Goal: Check status: Check status

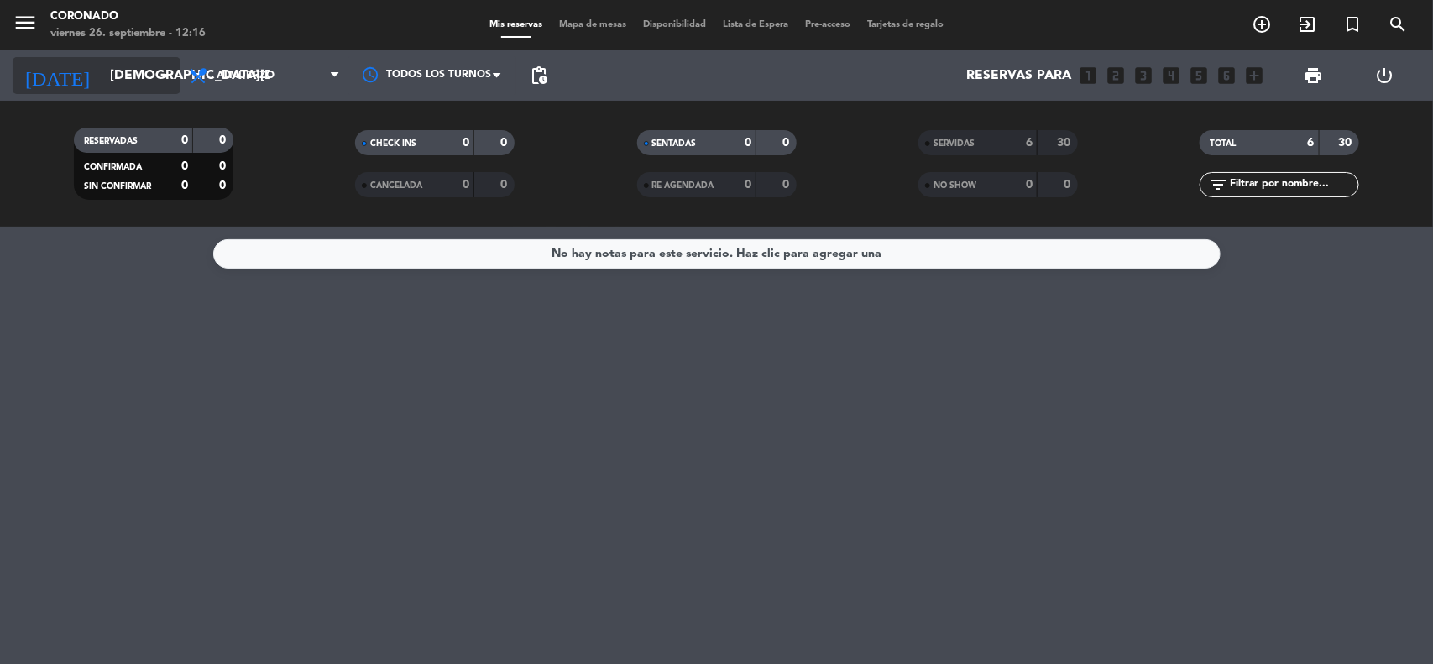
click at [117, 82] on input "[DEMOGRAPHIC_DATA][DATE]" at bounding box center [190, 76] width 177 height 33
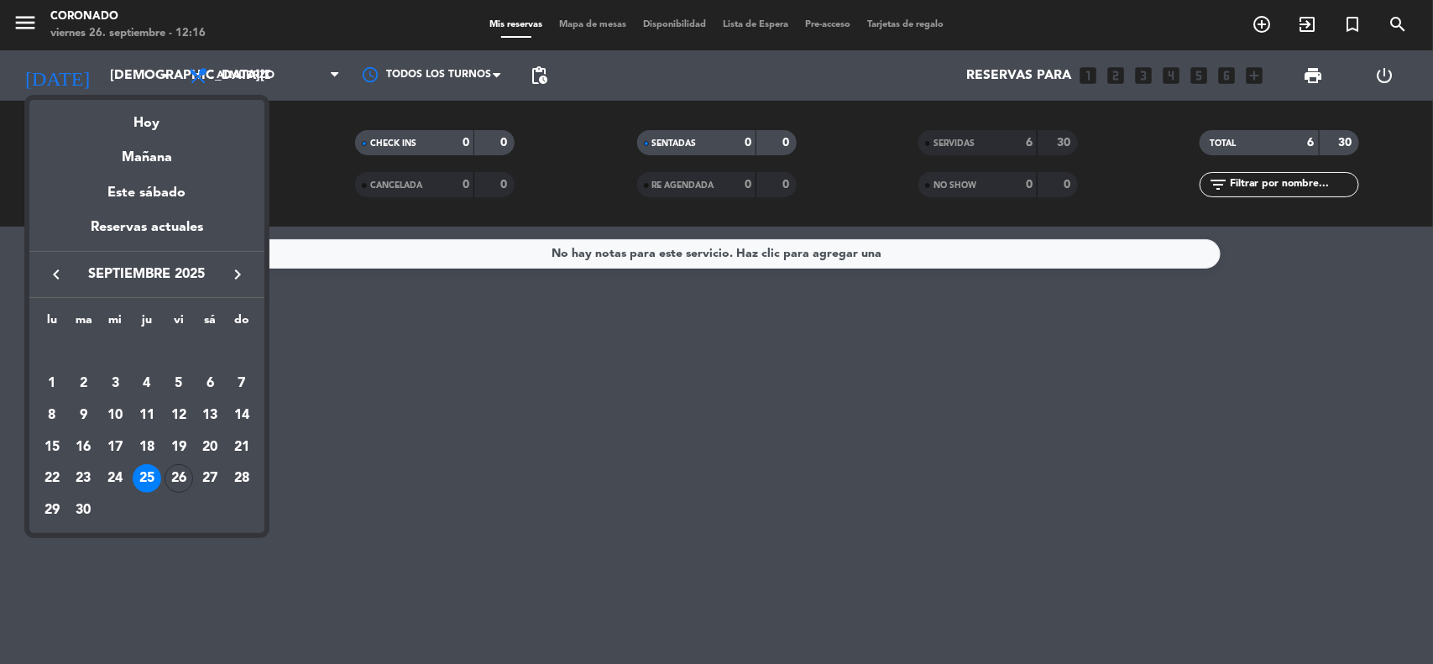
click at [294, 76] on div at bounding box center [716, 332] width 1433 height 664
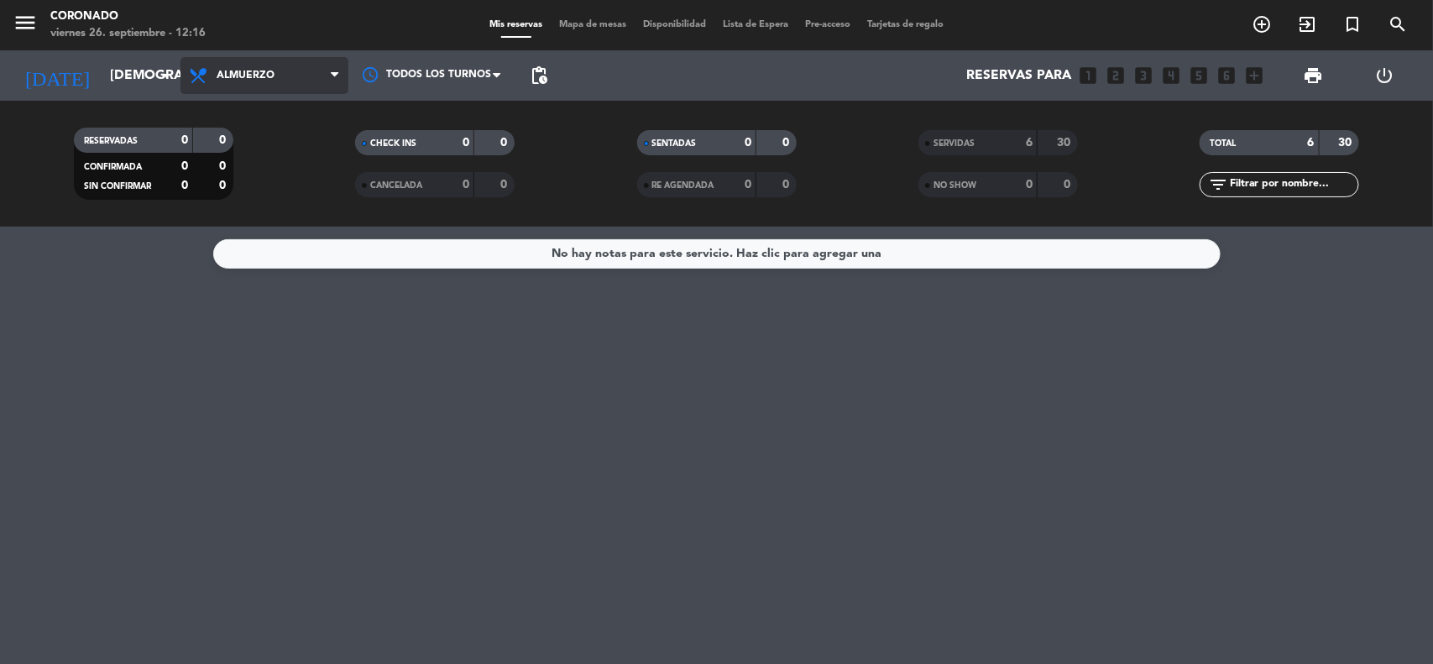
click at [325, 81] on span "Almuerzo" at bounding box center [264, 75] width 168 height 37
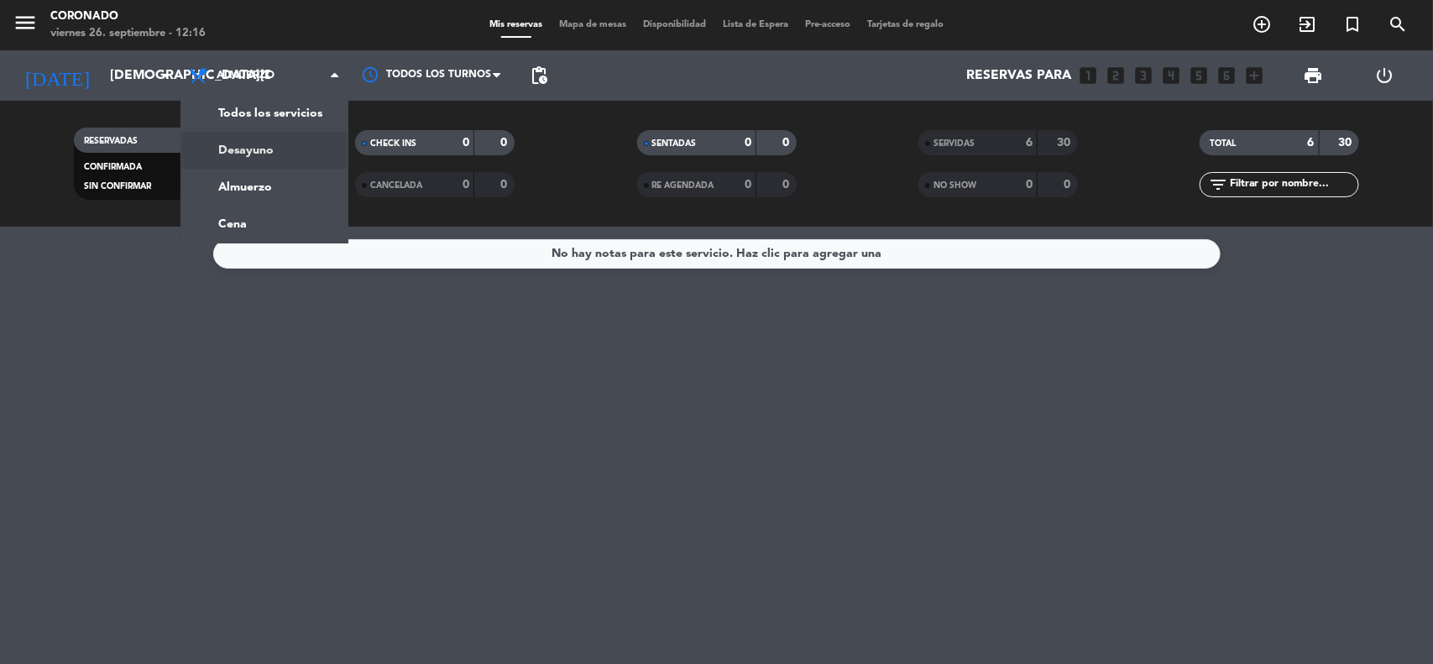
click at [291, 114] on div "menu [PERSON_NAME] [DATE] 26. septiembre - 12:16 Mis reservas Mapa de mesas Dis…" at bounding box center [716, 113] width 1433 height 227
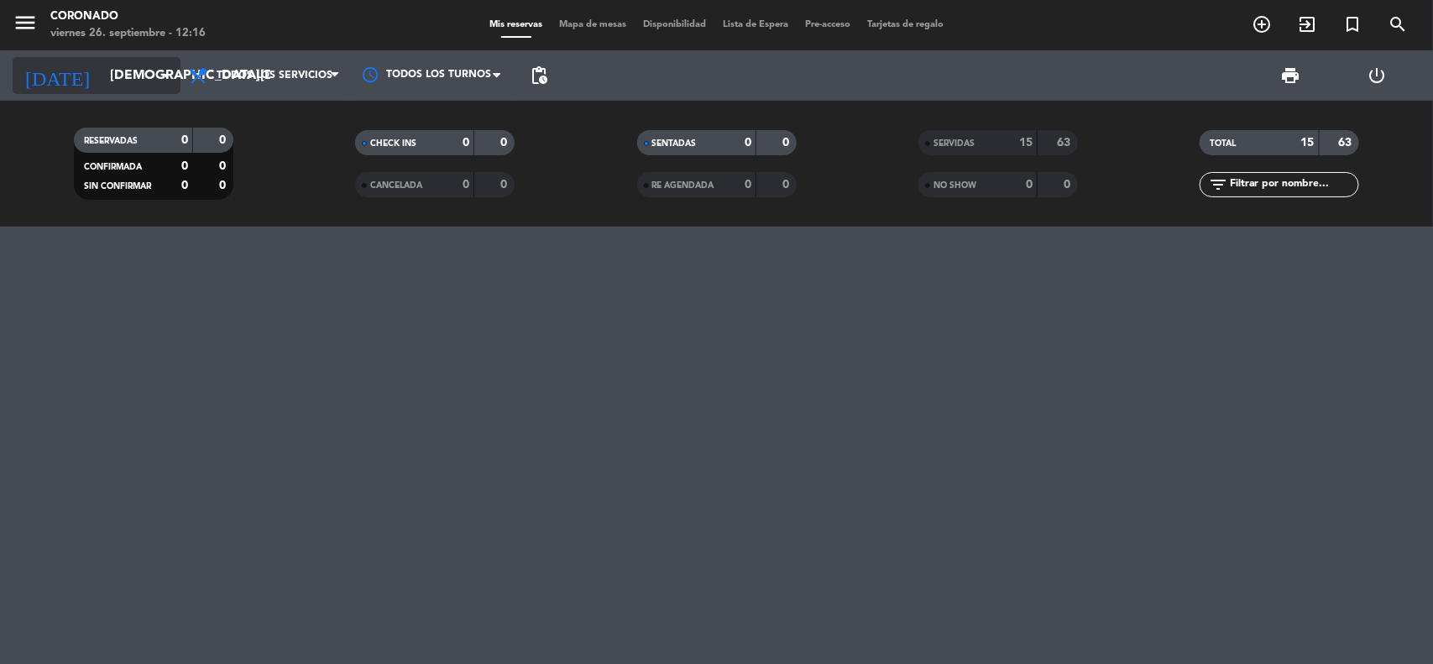
click at [151, 82] on input "[DEMOGRAPHIC_DATA][DATE]" at bounding box center [190, 76] width 177 height 33
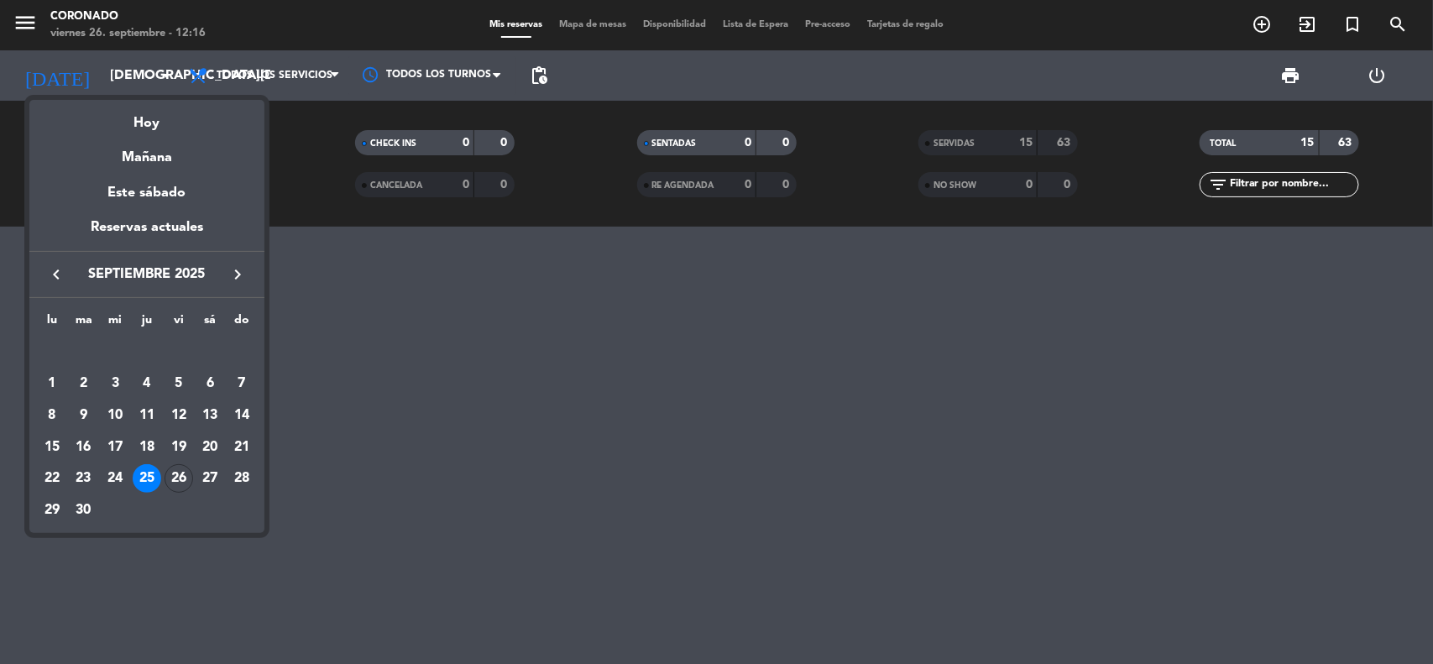
click at [181, 481] on div "26" at bounding box center [178, 478] width 29 height 29
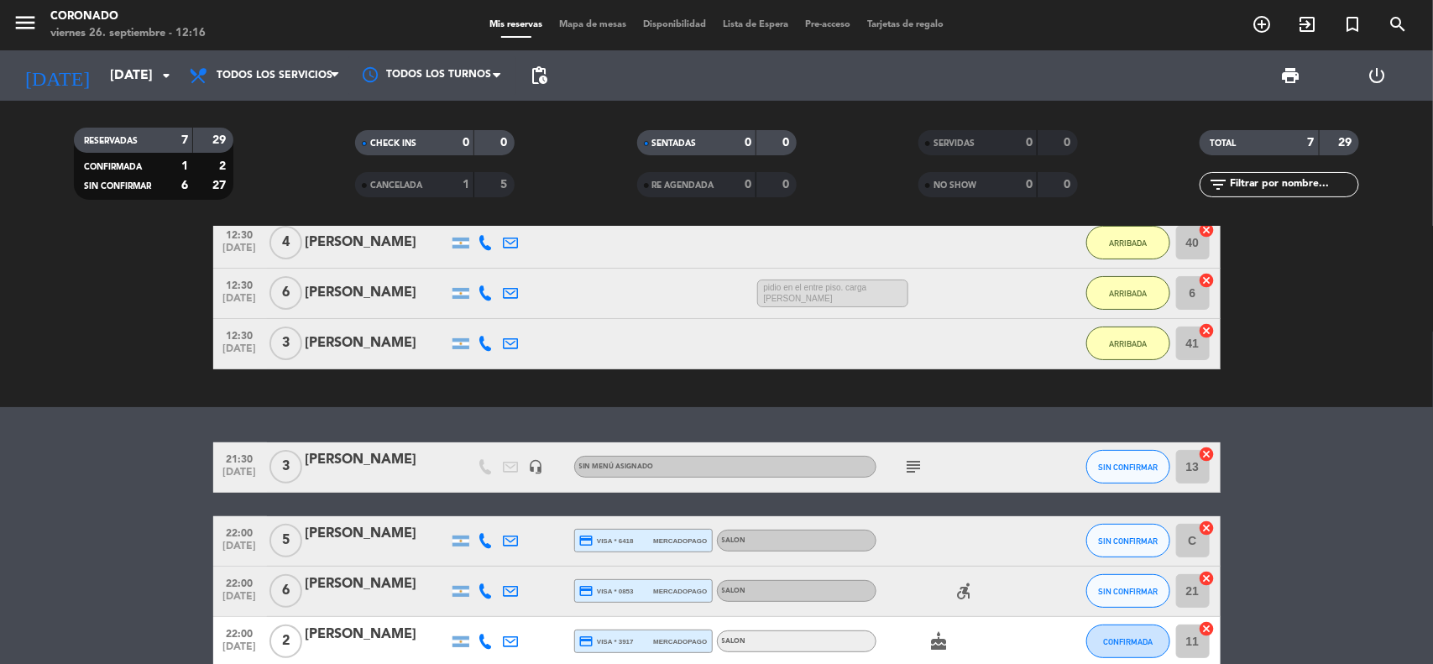
scroll to position [195, 0]
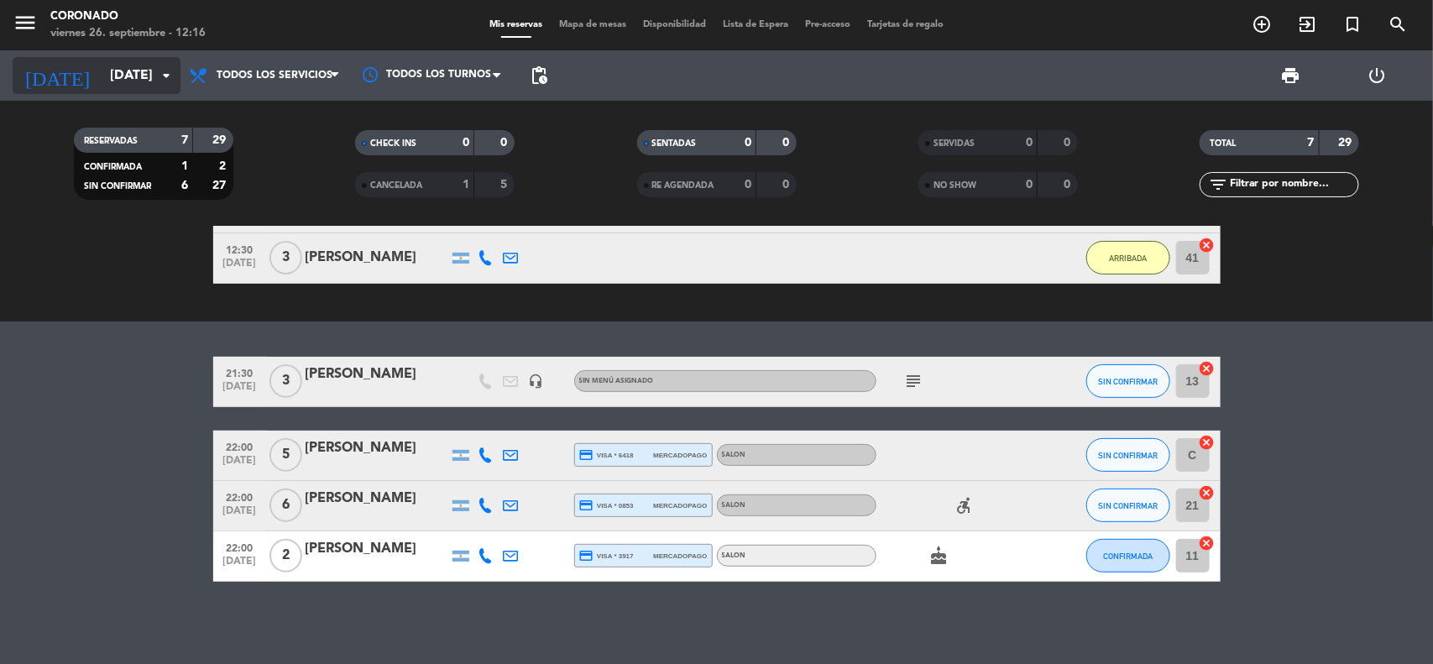
click at [153, 74] on div "[DATE] [DATE] arrow_drop_down" at bounding box center [97, 75] width 168 height 37
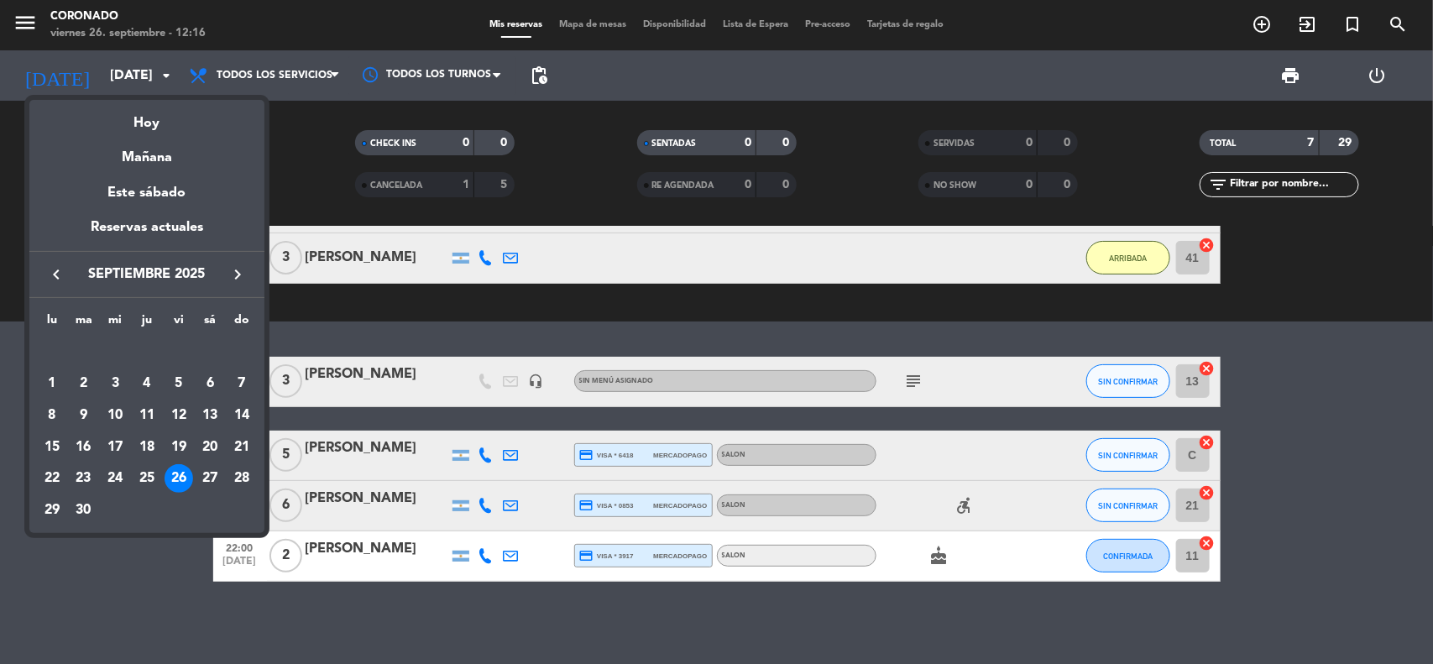
click at [203, 476] on div "27" at bounding box center [210, 478] width 29 height 29
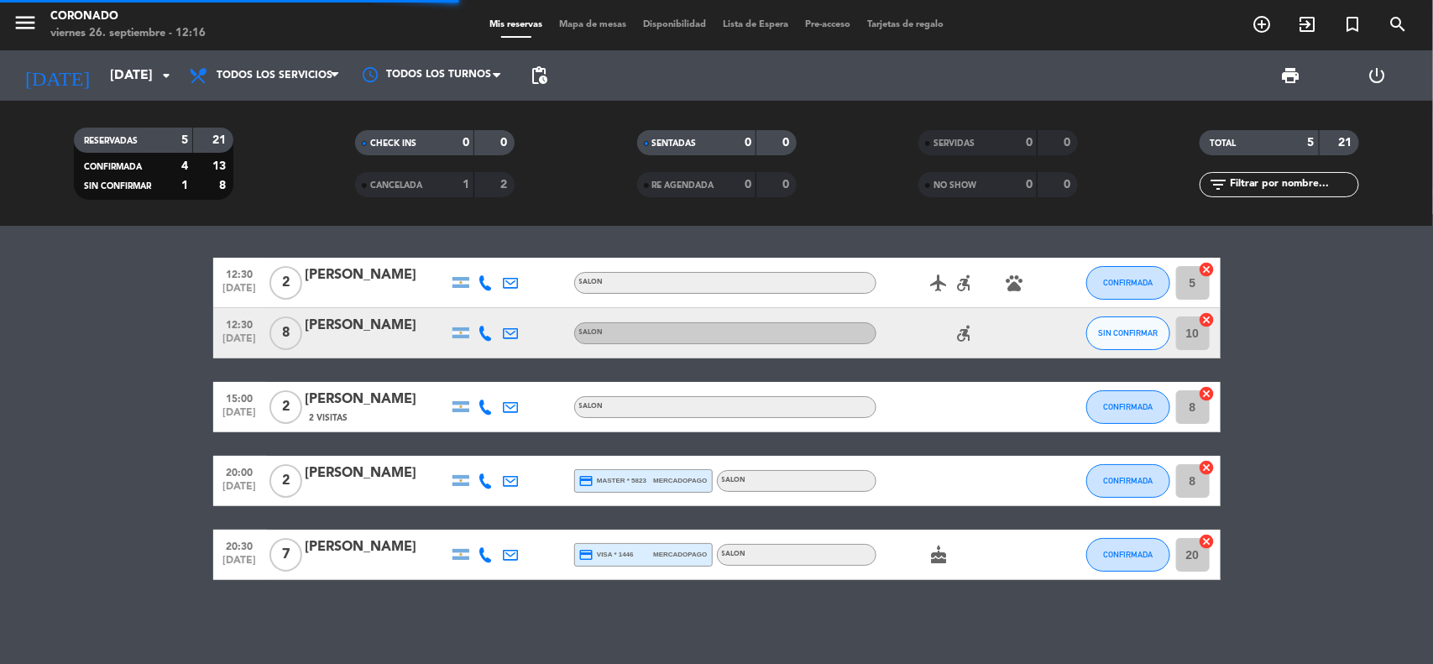
scroll to position [0, 0]
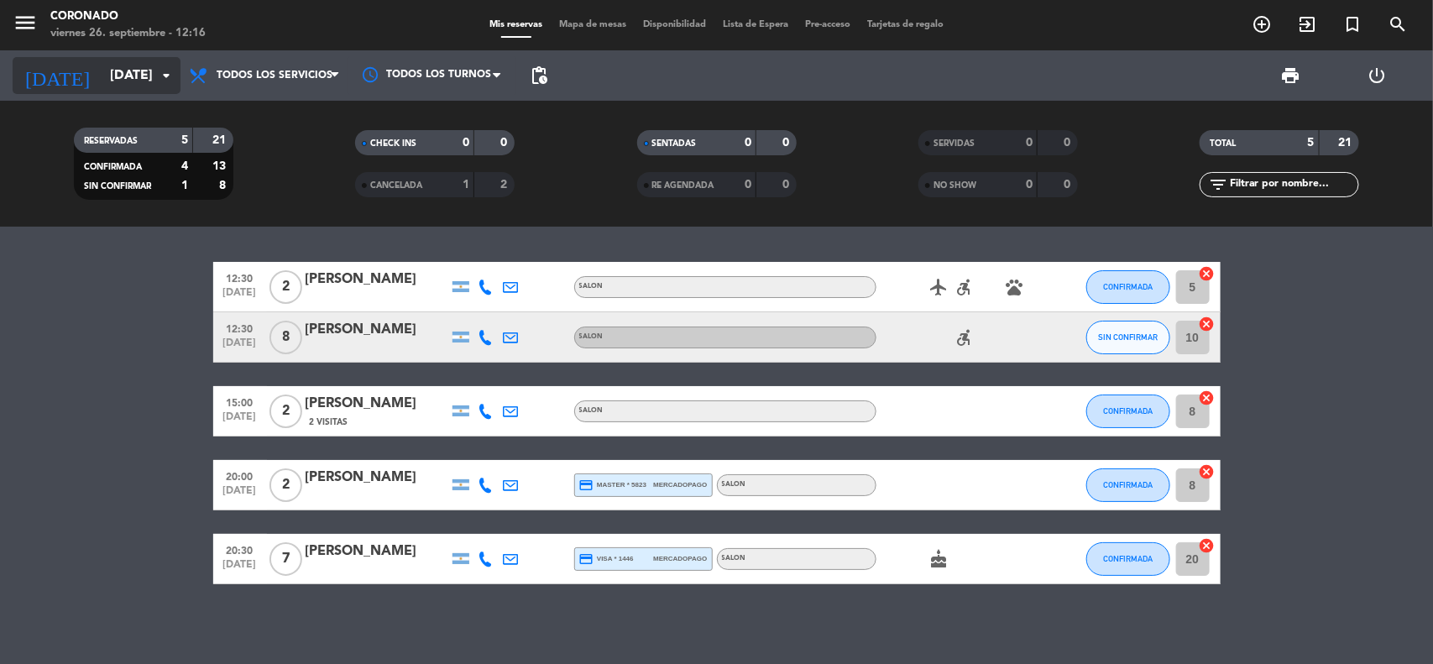
click at [133, 73] on input "[DATE]" at bounding box center [190, 76] width 177 height 33
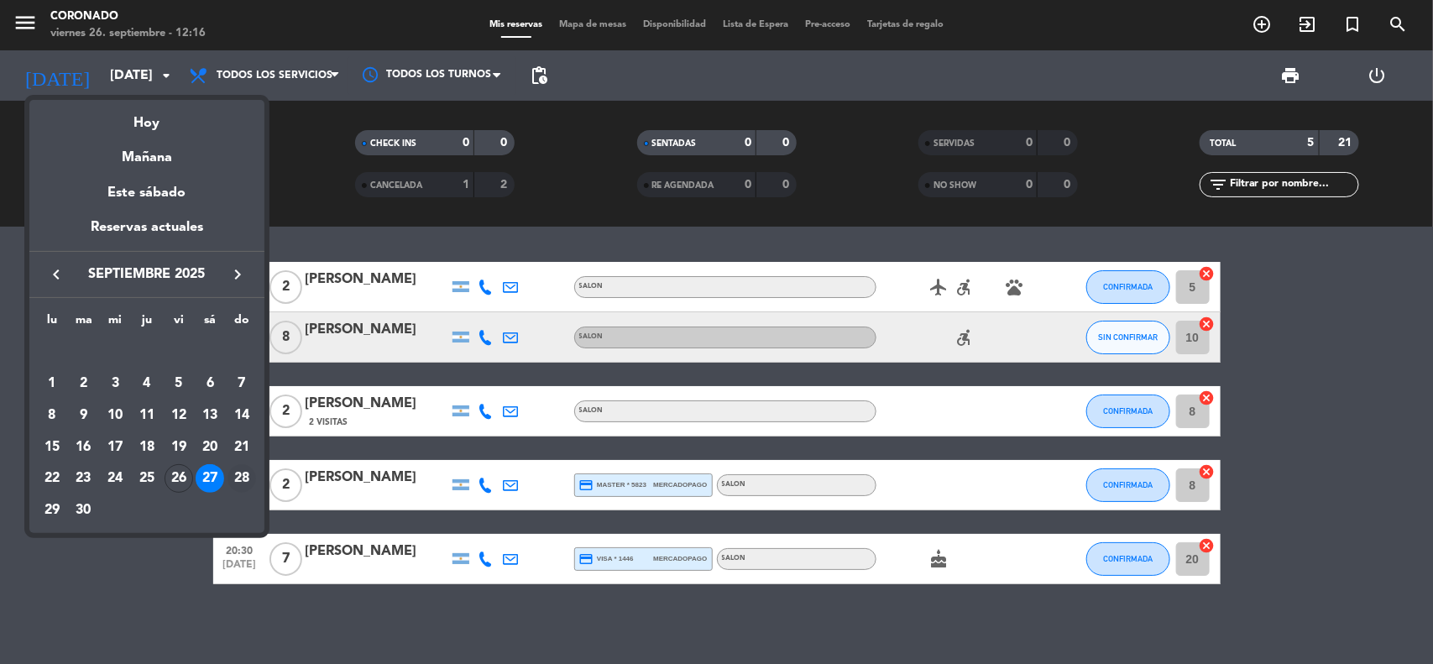
click at [242, 479] on div "28" at bounding box center [241, 478] width 29 height 29
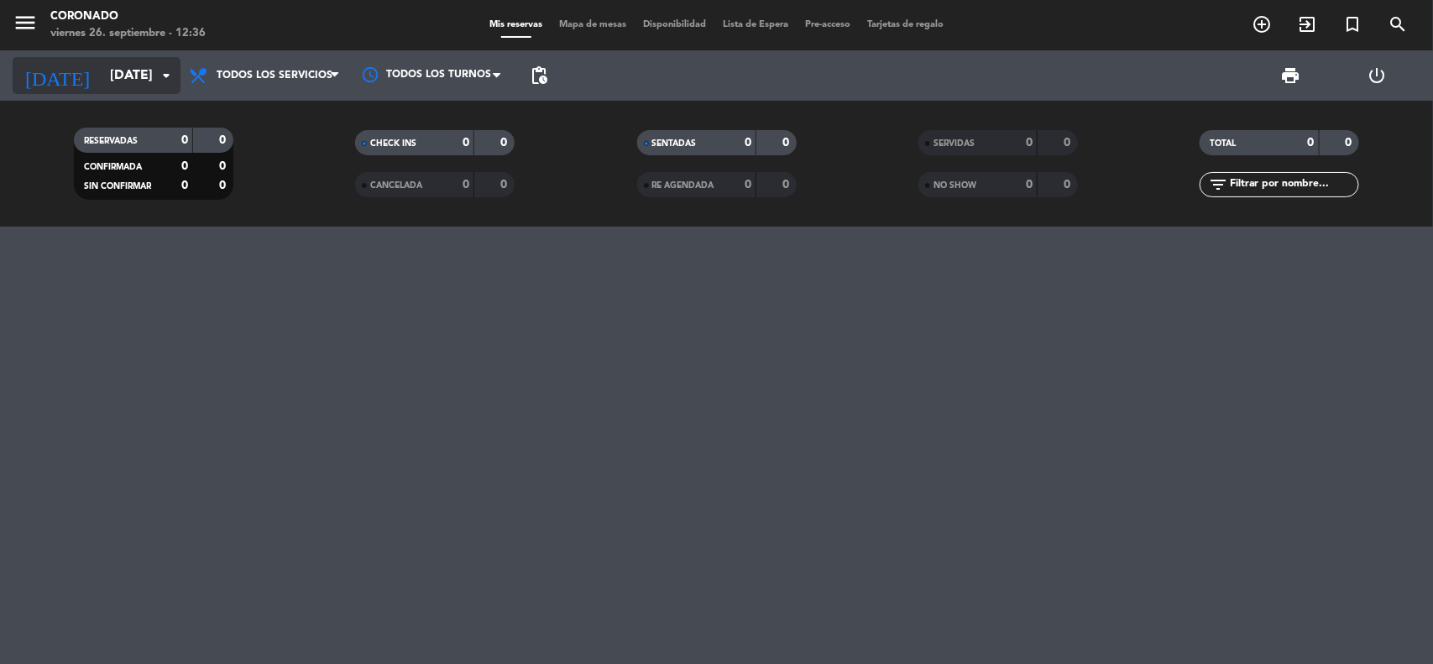
click at [109, 82] on input "[DATE]" at bounding box center [190, 76] width 177 height 33
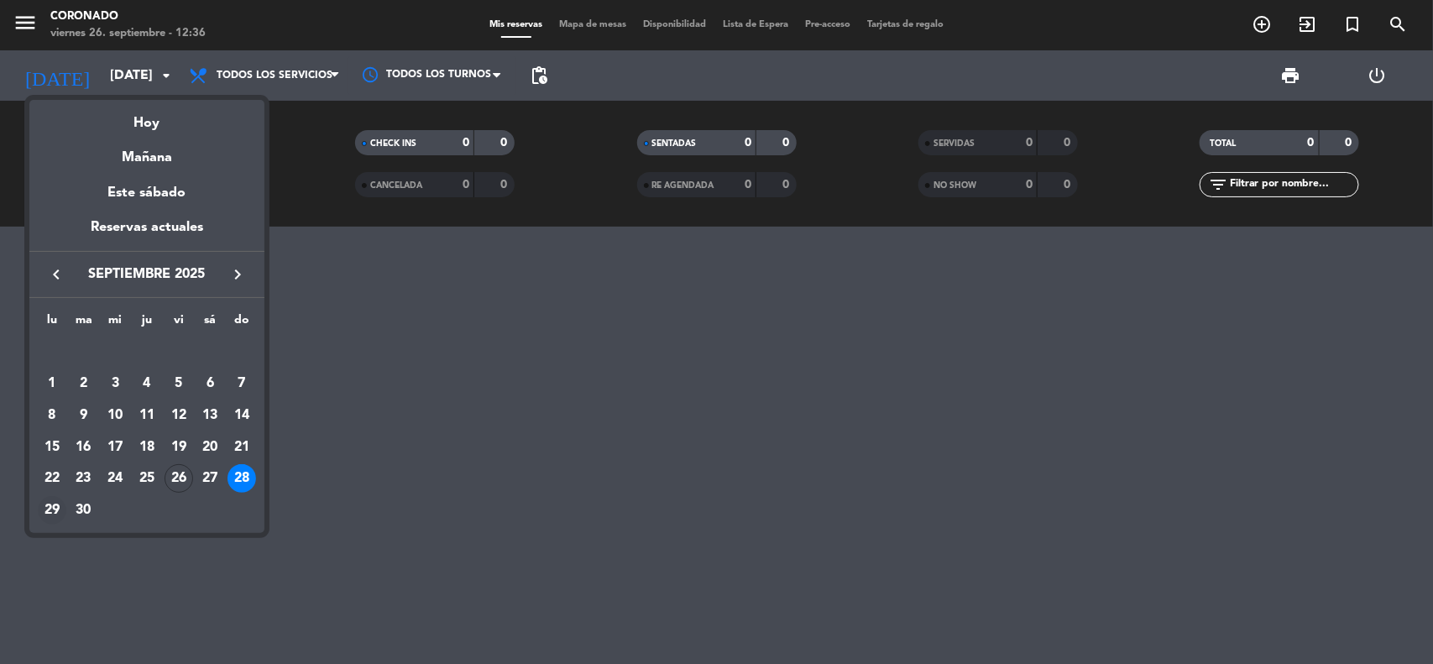
click at [57, 506] on div "29" at bounding box center [52, 510] width 29 height 29
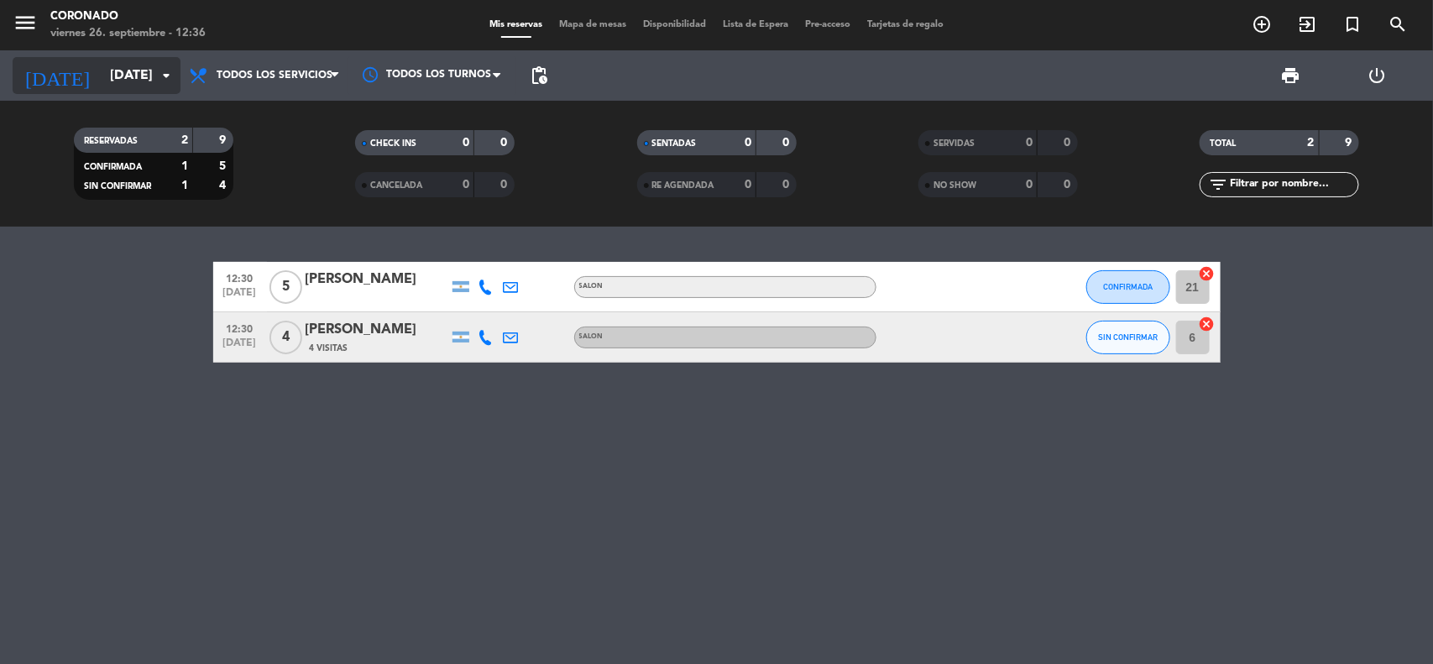
click at [102, 60] on input "[DATE]" at bounding box center [190, 76] width 177 height 33
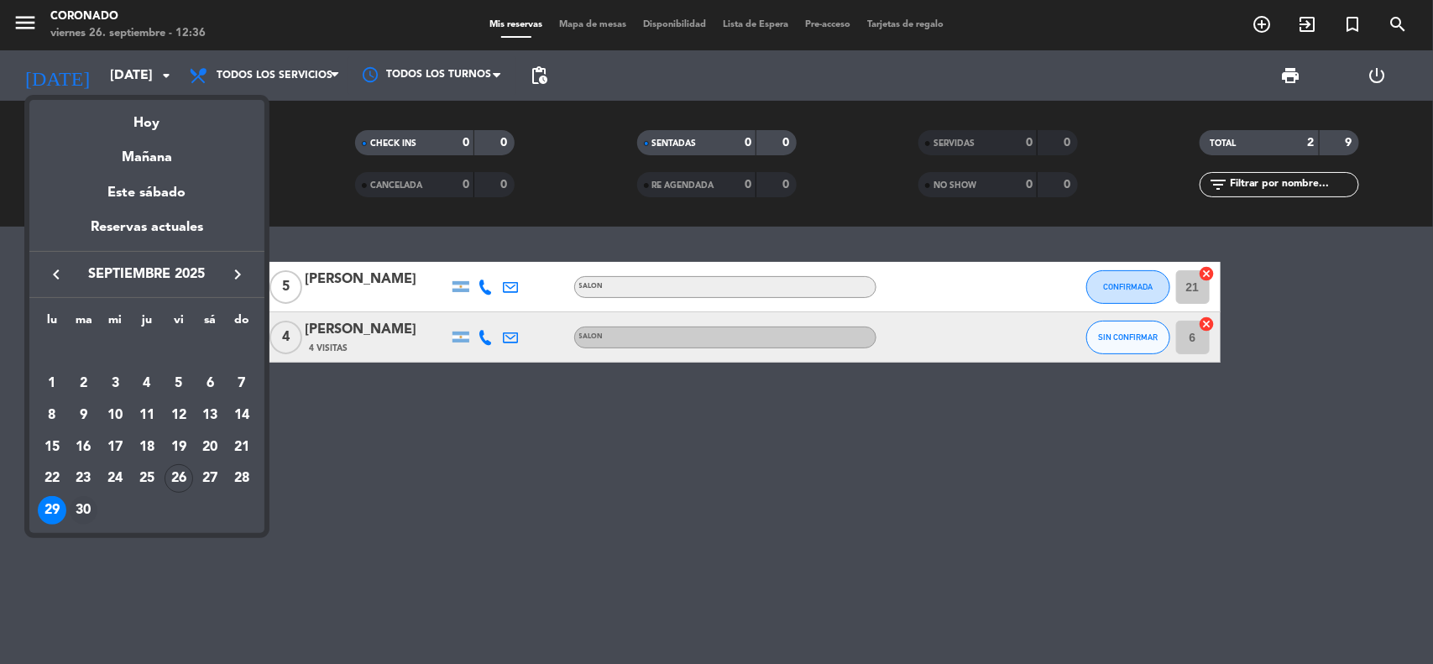
click at [85, 516] on div "30" at bounding box center [84, 510] width 29 height 29
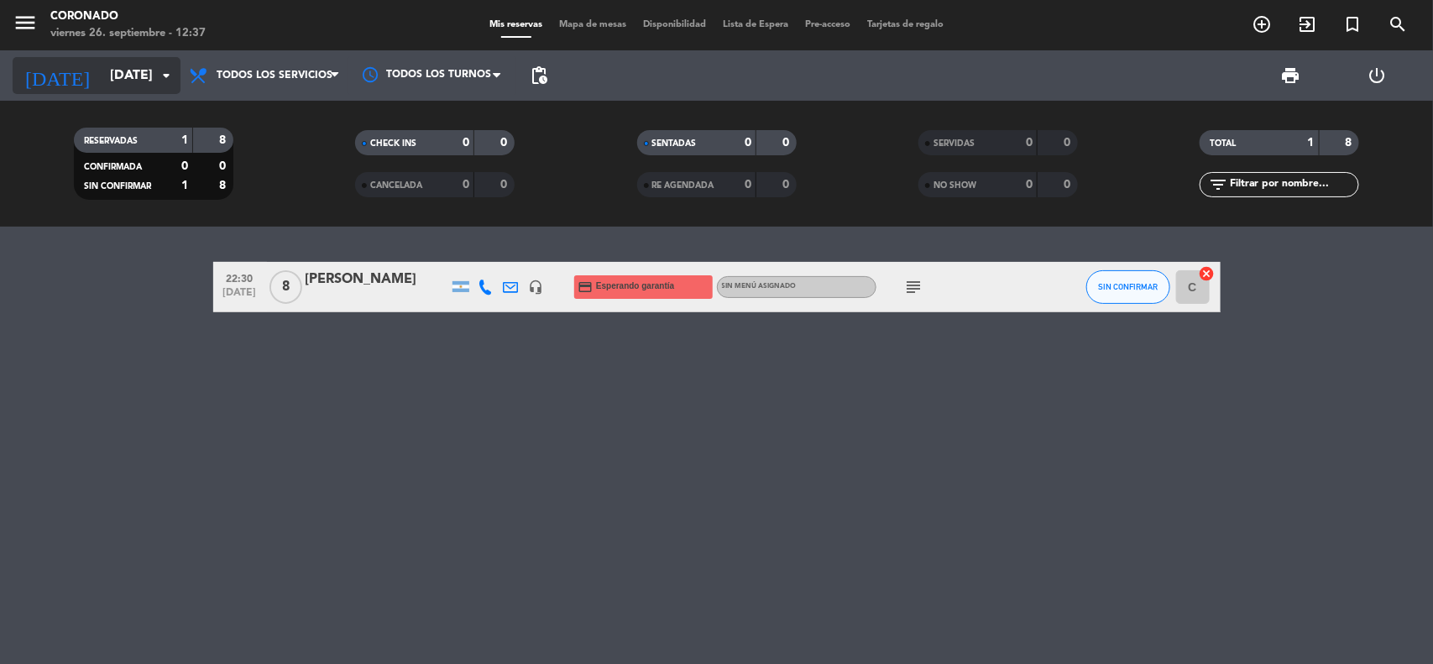
click at [102, 69] on input "[DATE]" at bounding box center [190, 76] width 177 height 33
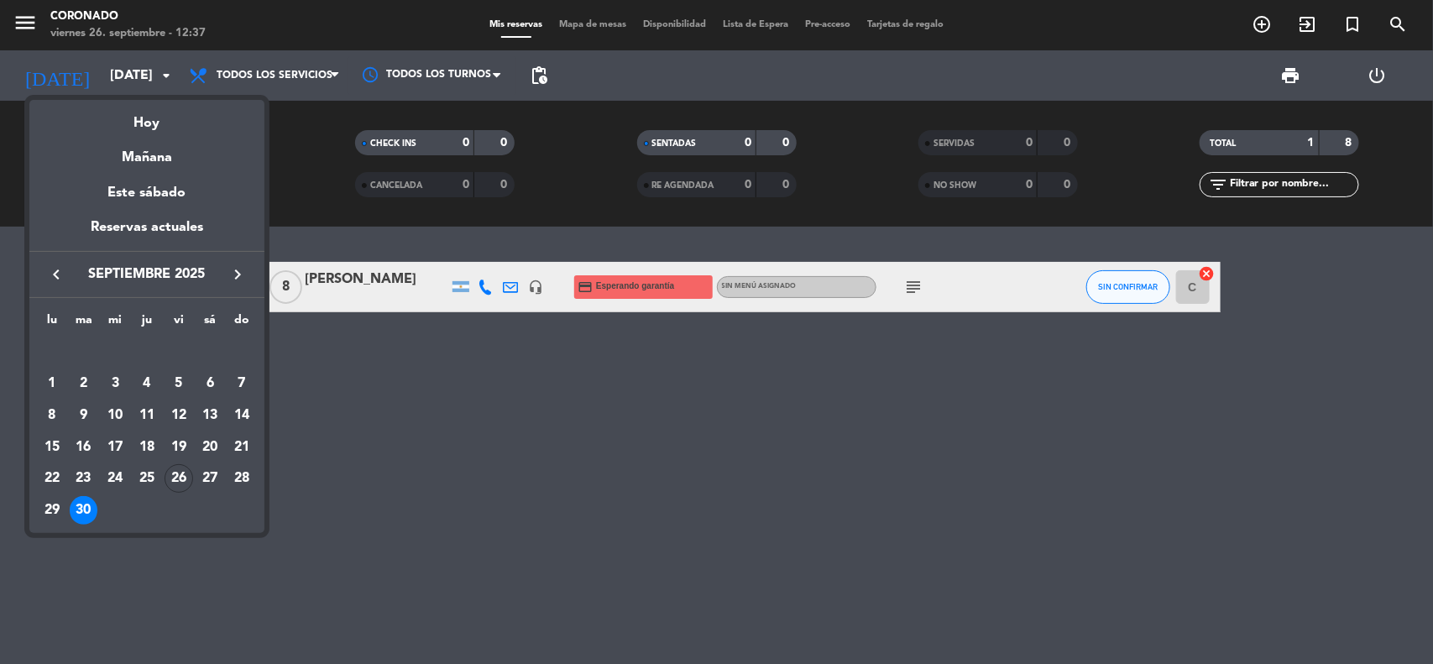
click at [238, 269] on icon "keyboard_arrow_right" at bounding box center [237, 274] width 20 height 20
click at [111, 380] on div "1" at bounding box center [115, 383] width 29 height 29
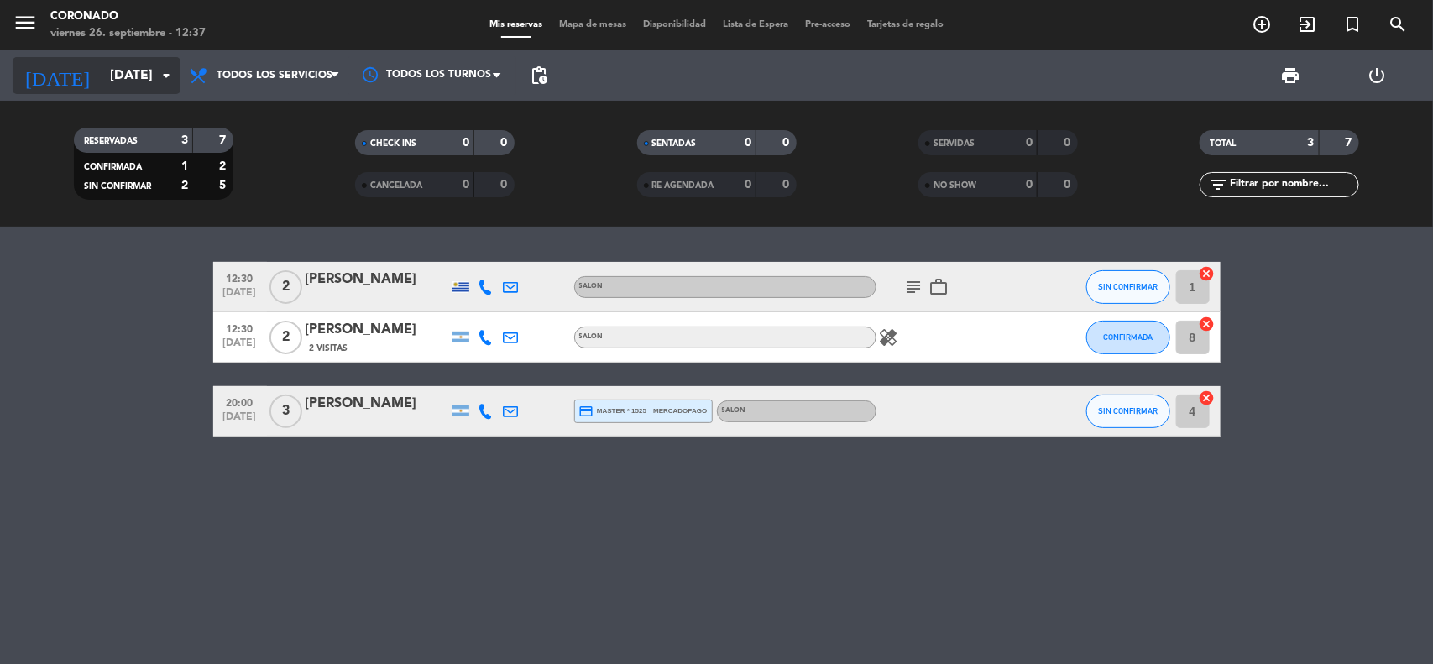
click at [117, 81] on input "[DATE]" at bounding box center [190, 76] width 177 height 33
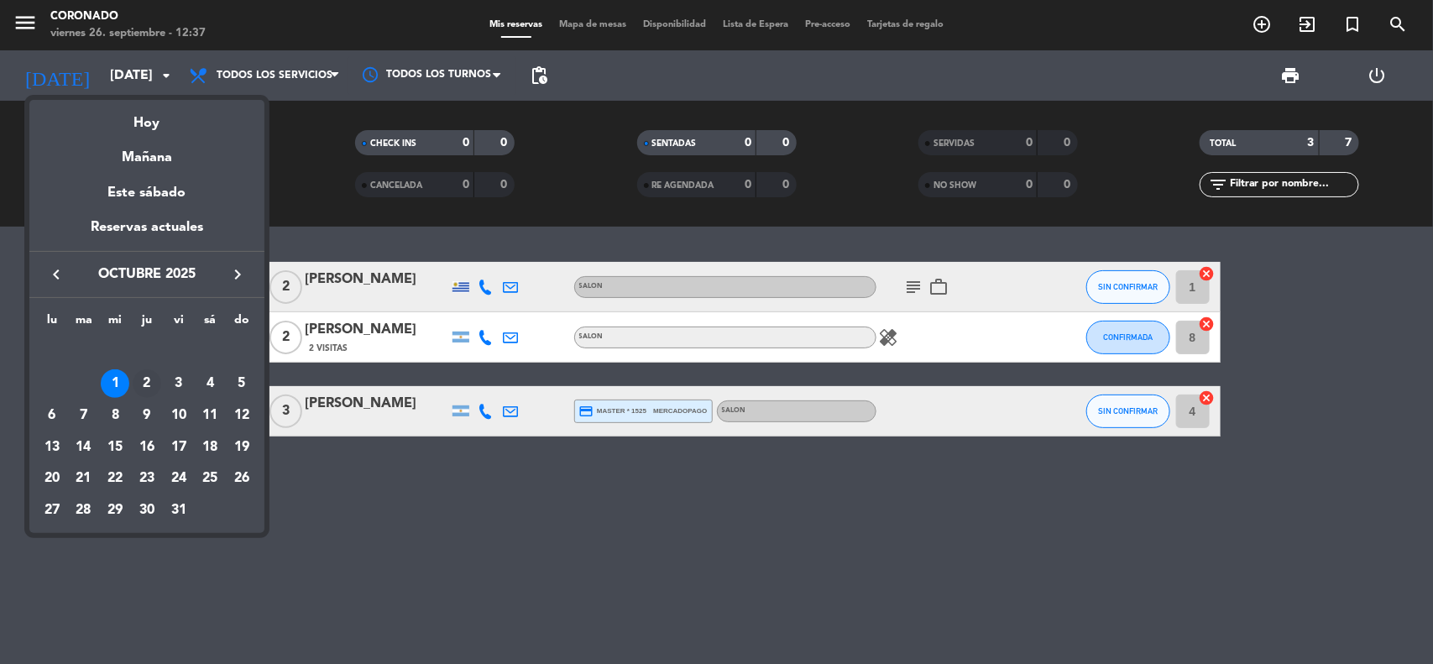
click at [144, 372] on div "2" at bounding box center [147, 383] width 29 height 29
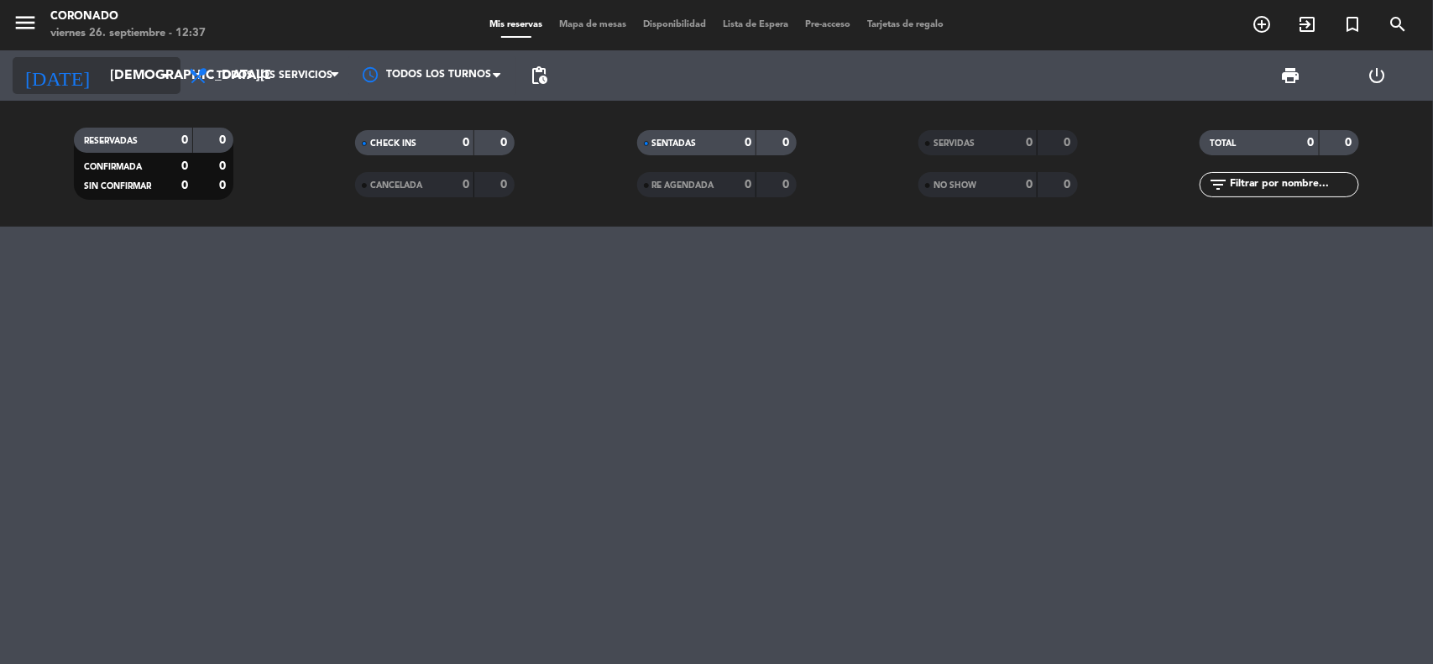
click at [102, 61] on input "[DEMOGRAPHIC_DATA][DATE]" at bounding box center [190, 76] width 177 height 33
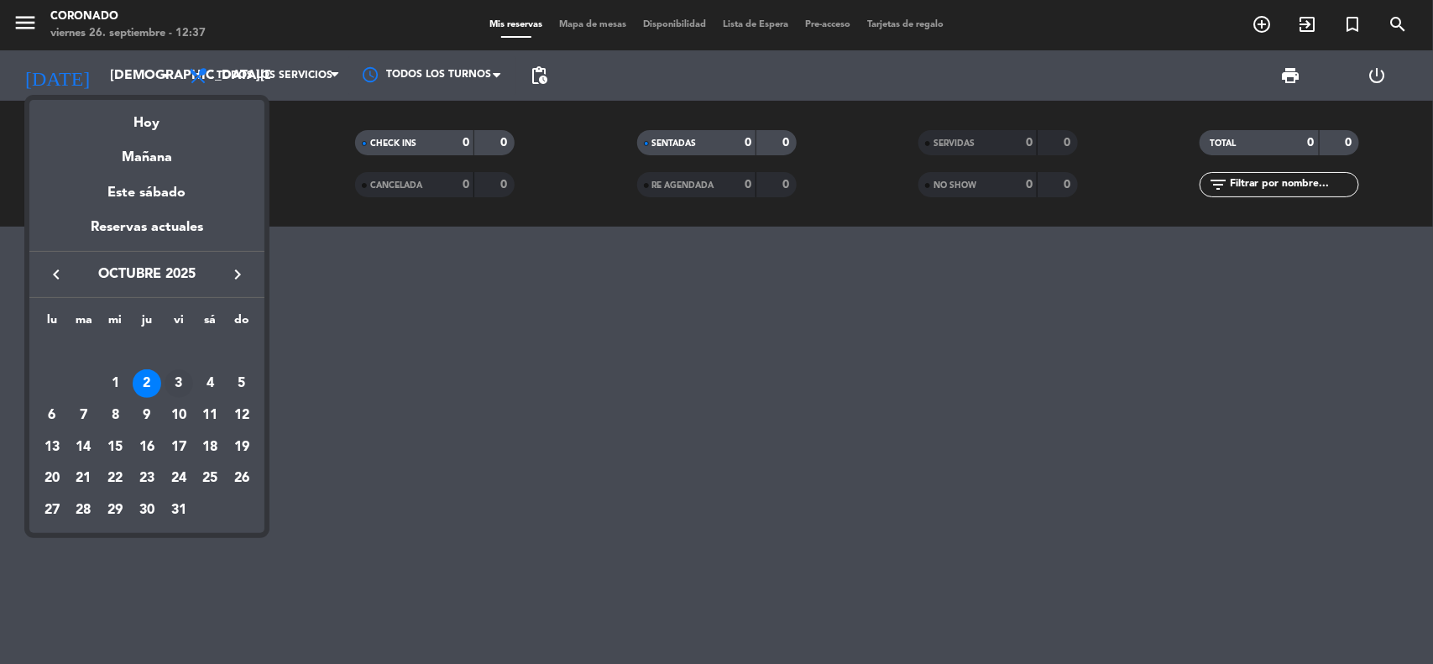
click at [176, 384] on div "3" at bounding box center [178, 383] width 29 height 29
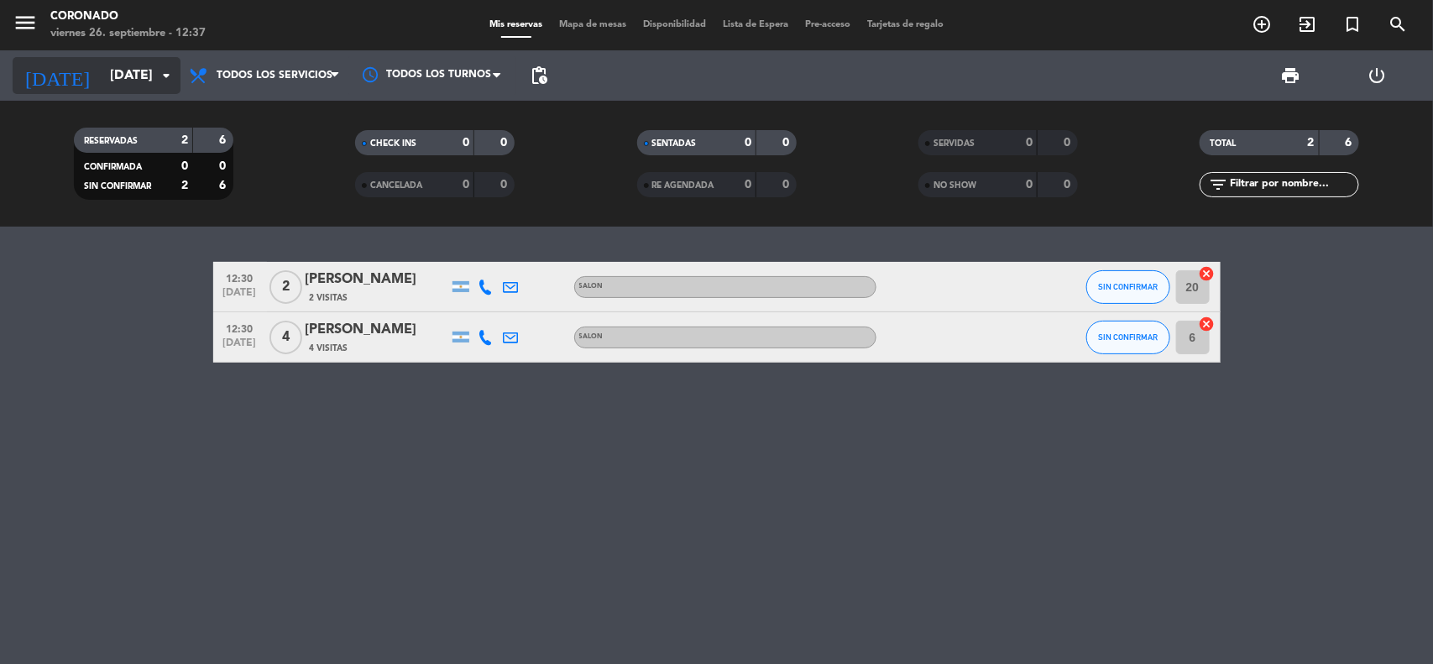
click at [105, 86] on input "[DATE]" at bounding box center [190, 76] width 177 height 33
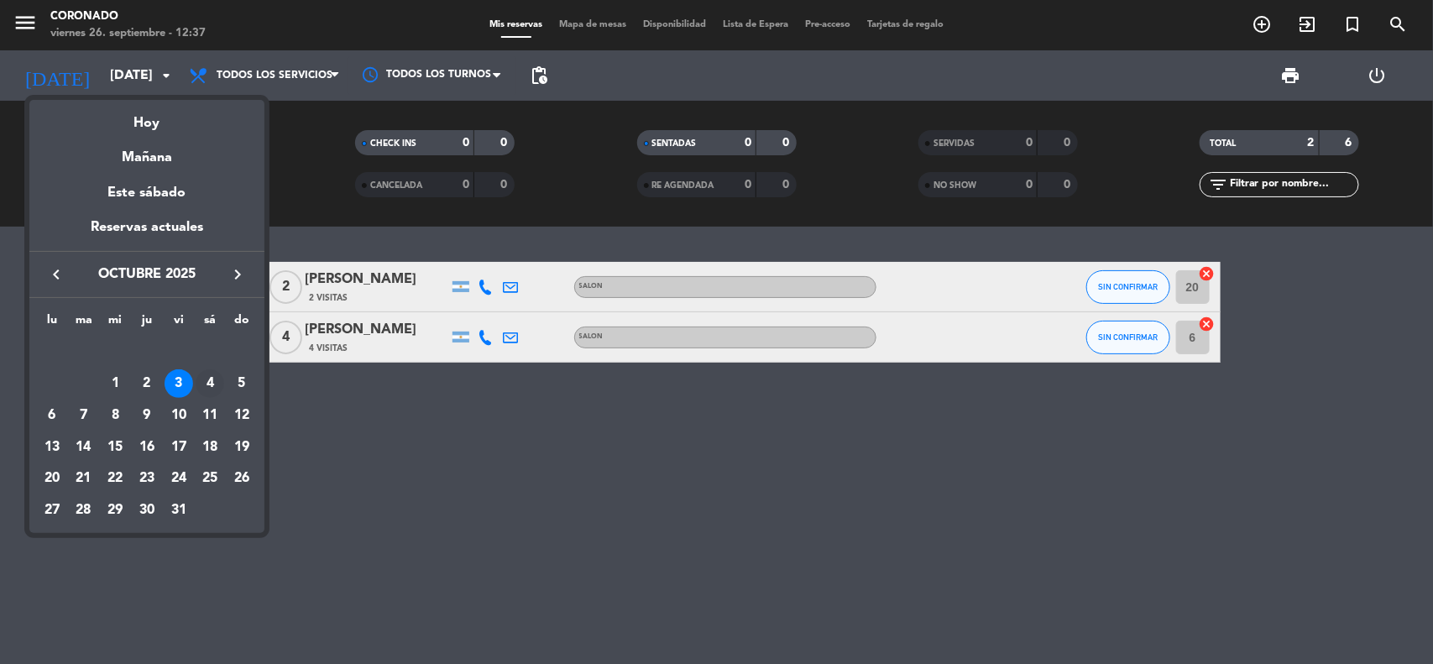
click at [203, 389] on div "4" at bounding box center [210, 383] width 29 height 29
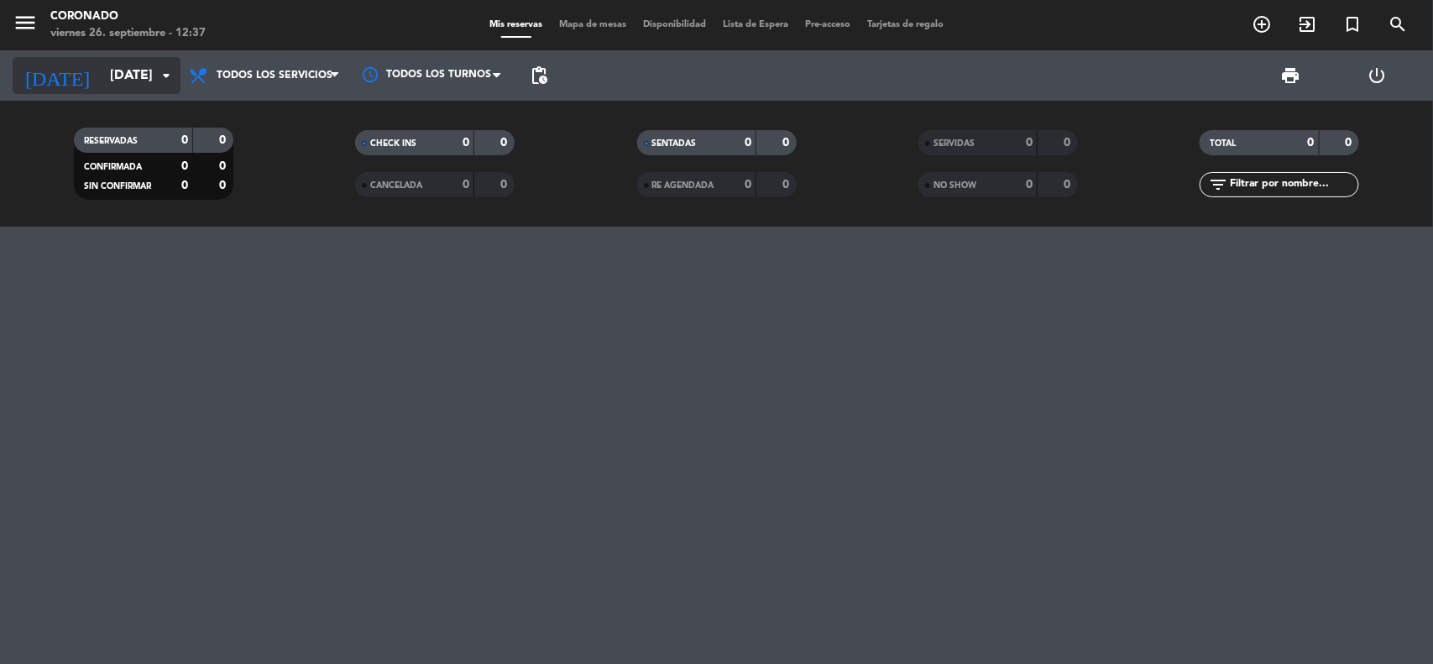
click at [102, 70] on input "[DATE]" at bounding box center [190, 76] width 177 height 33
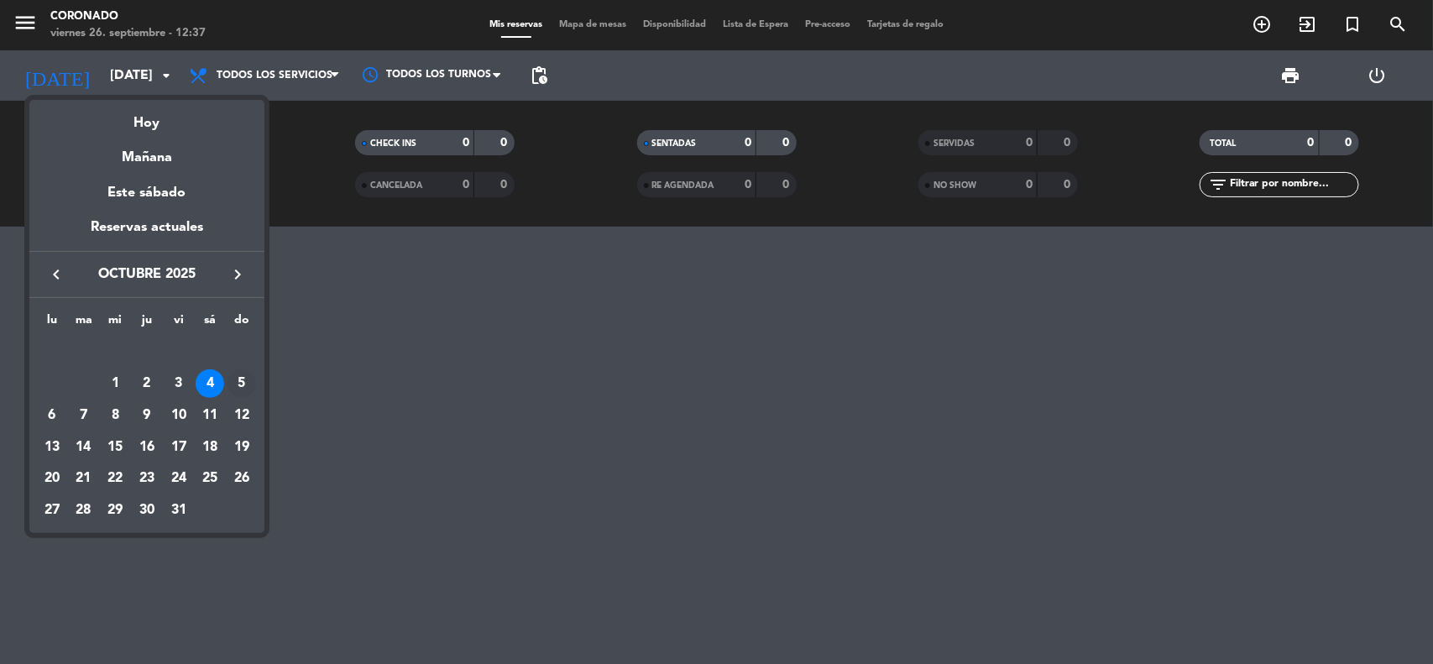
click at [233, 384] on div "5" at bounding box center [241, 383] width 29 height 29
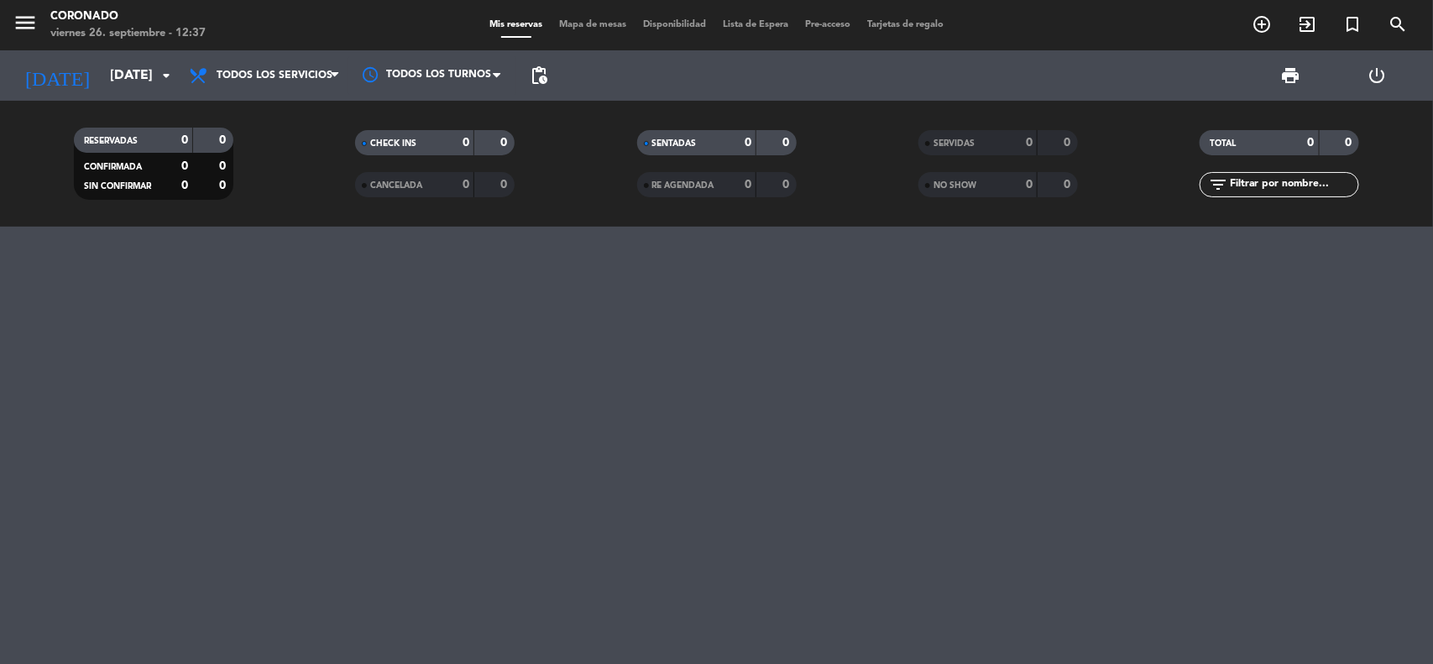
type input "[DATE]"
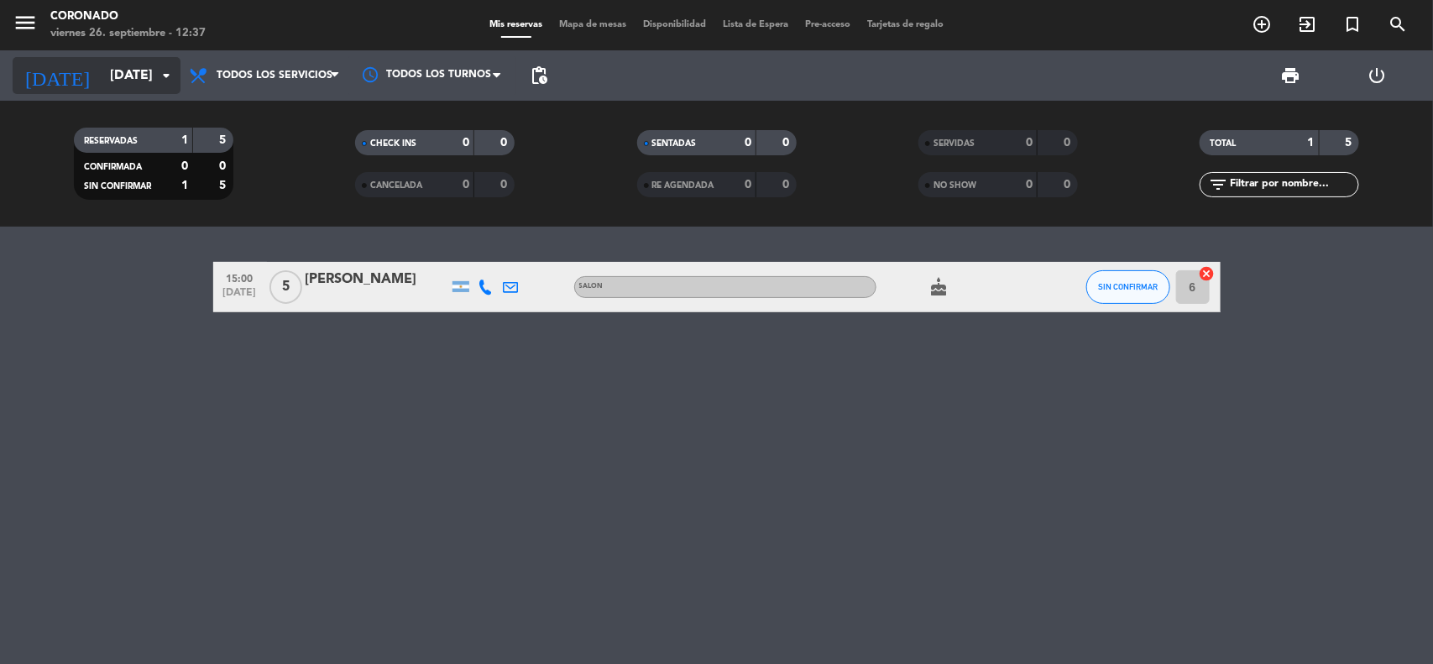
click at [123, 76] on input "[DATE]" at bounding box center [190, 76] width 177 height 33
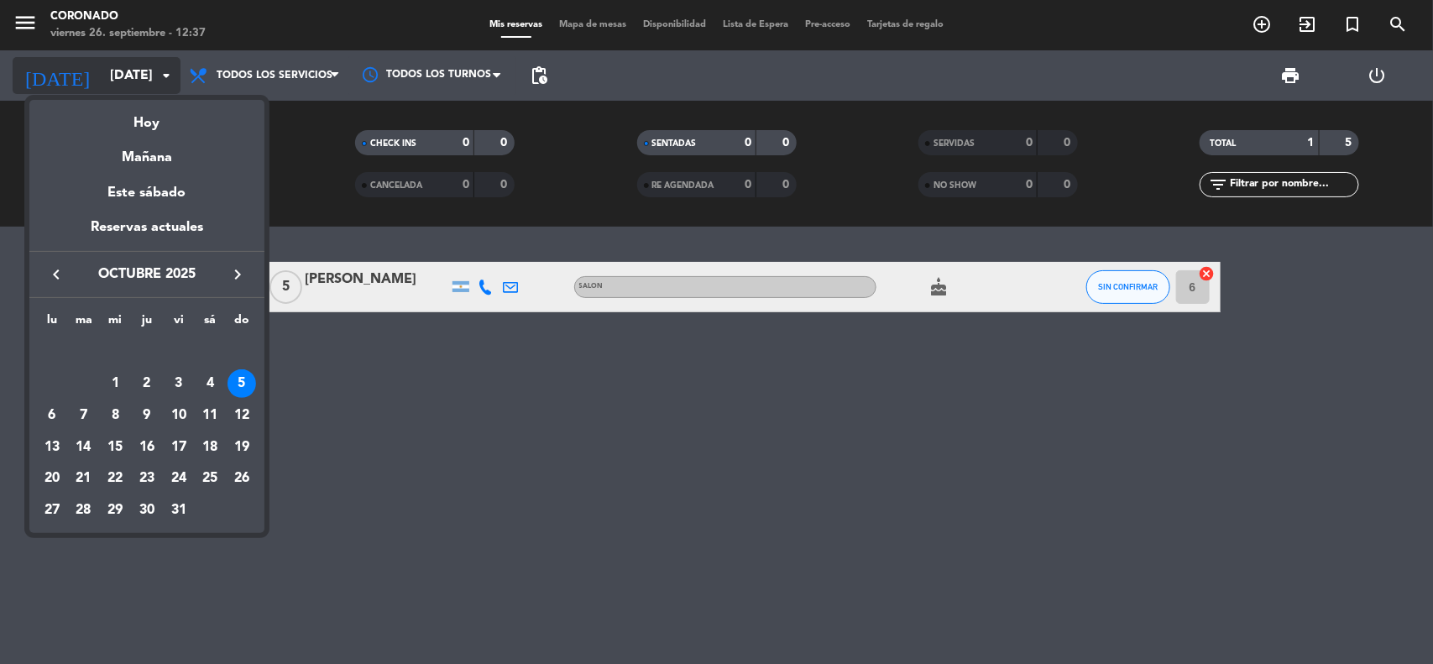
click at [123, 76] on div at bounding box center [716, 332] width 1433 height 664
